Goal: Information Seeking & Learning: Learn about a topic

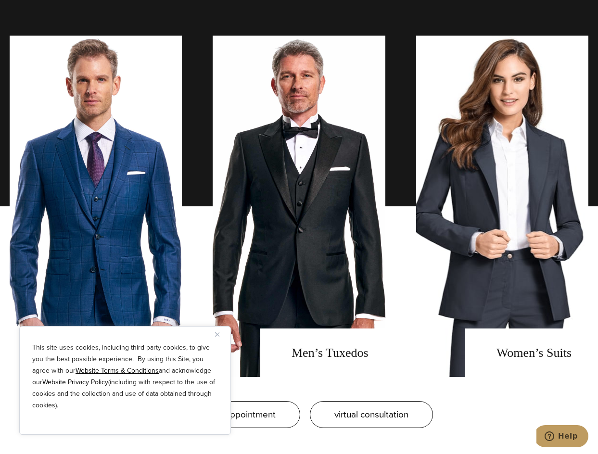
scroll to position [817, 0]
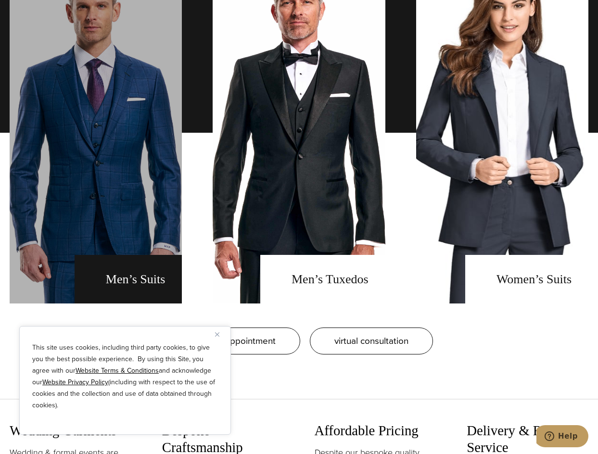
click at [107, 142] on link "men's suits" at bounding box center [96, 132] width 172 height 341
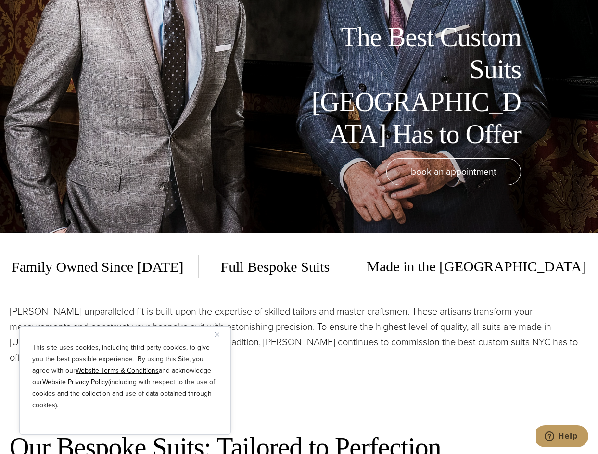
scroll to position [144, 0]
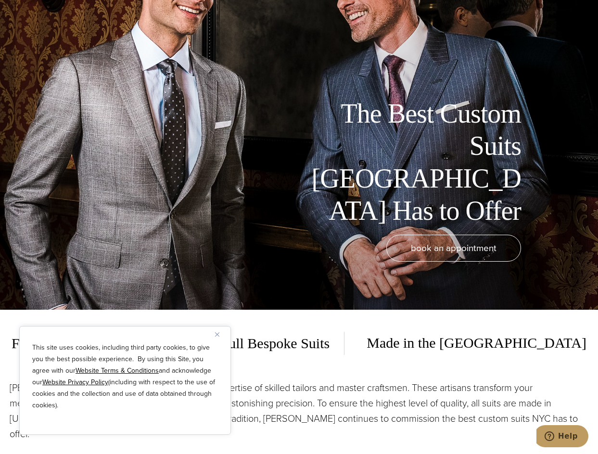
click at [321, 344] on span "Full Bespoke Suits" at bounding box center [275, 343] width 138 height 23
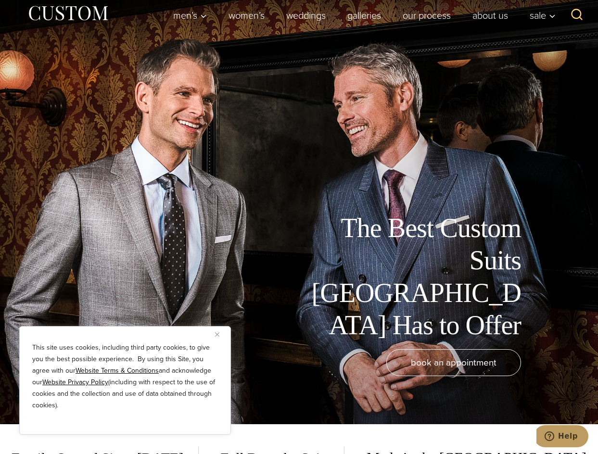
scroll to position [0, 0]
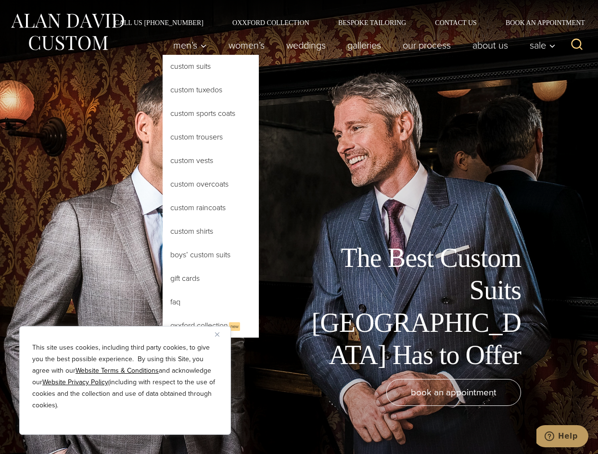
click at [183, 68] on link "Custom Suits" at bounding box center [211, 66] width 96 height 23
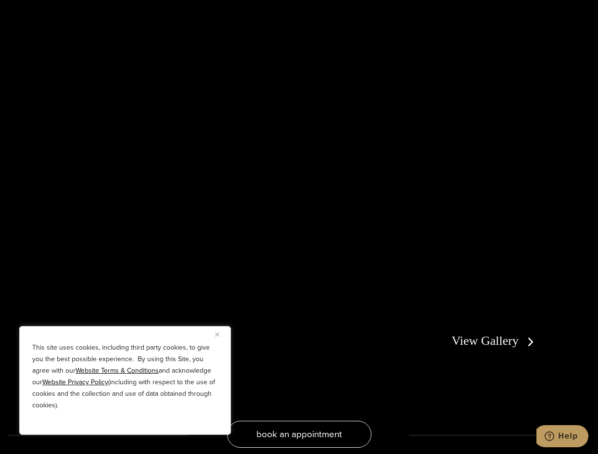
scroll to position [1683, 0]
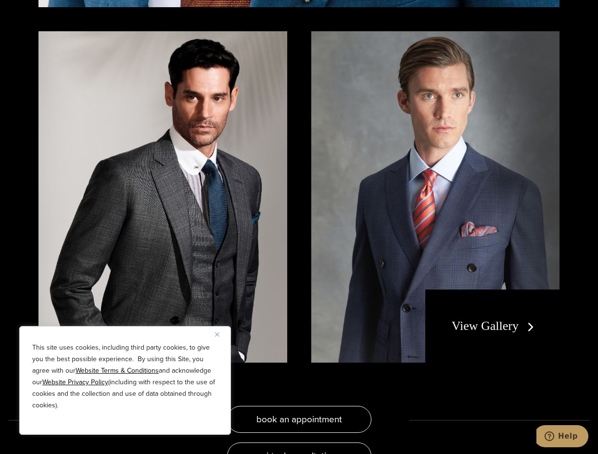
click at [487, 319] on link "View Gallery" at bounding box center [495, 326] width 86 height 14
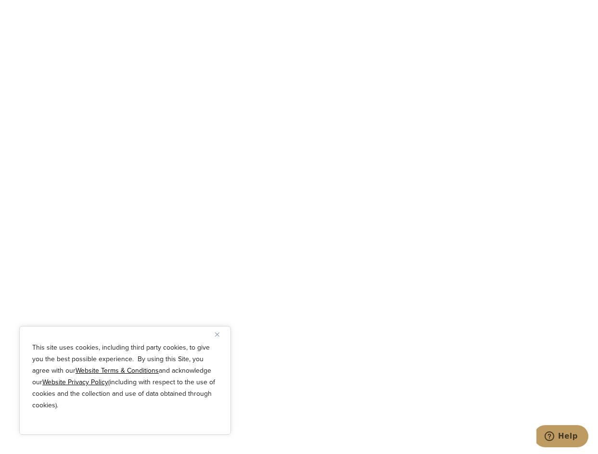
scroll to position [3510, 0]
